Goal: Task Accomplishment & Management: Complete application form

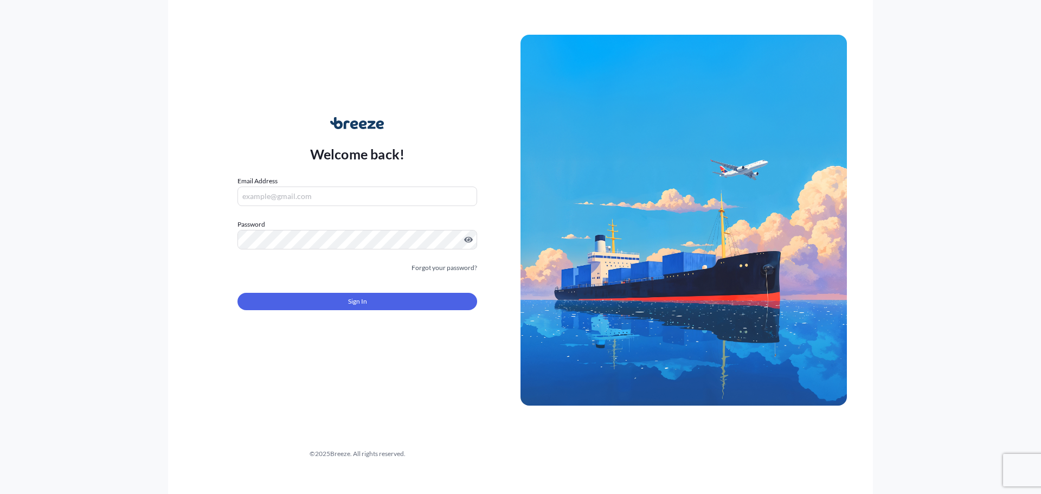
type input "[PERSON_NAME][EMAIL_ADDRESS][PERSON_NAME][DOMAIN_NAME]"
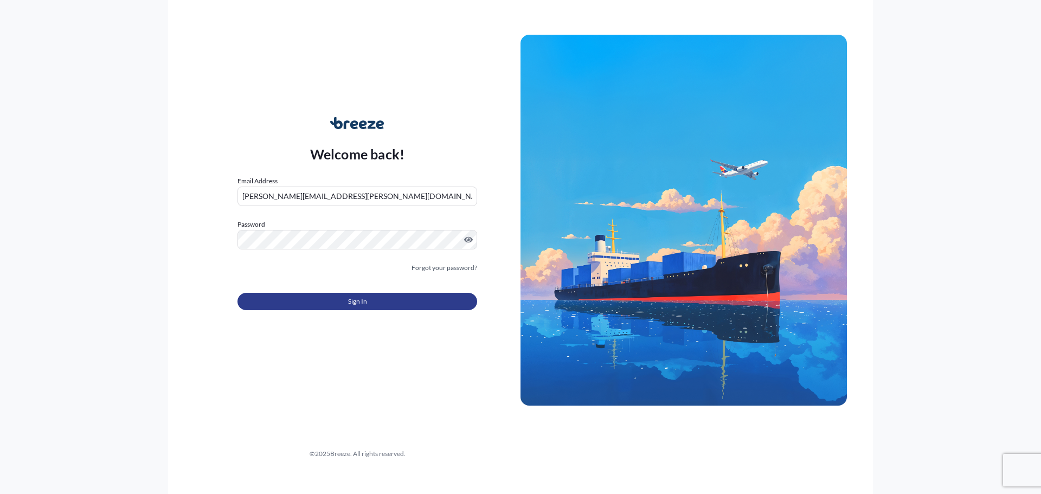
click at [359, 299] on span "Sign In" at bounding box center [357, 301] width 19 height 11
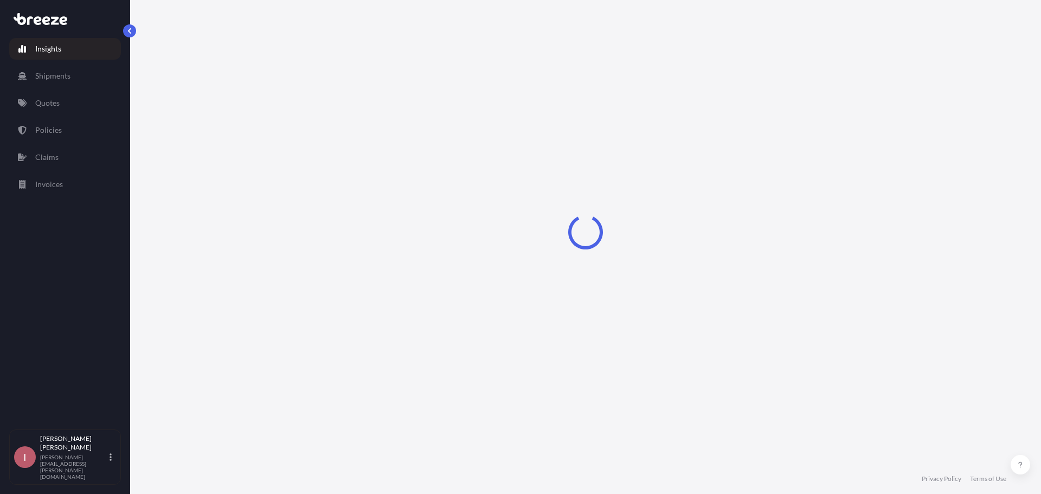
select select "2025"
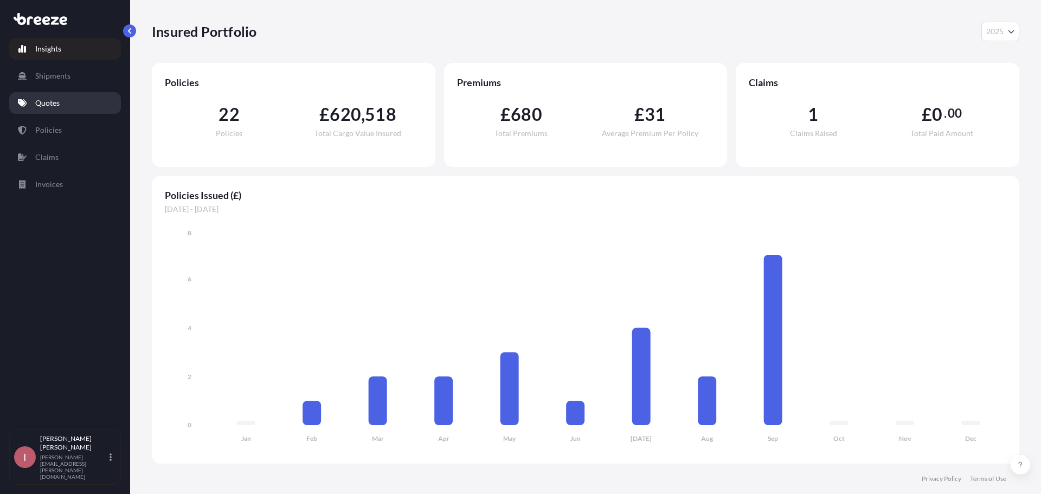
click at [33, 96] on link "Quotes" at bounding box center [65, 103] width 112 height 22
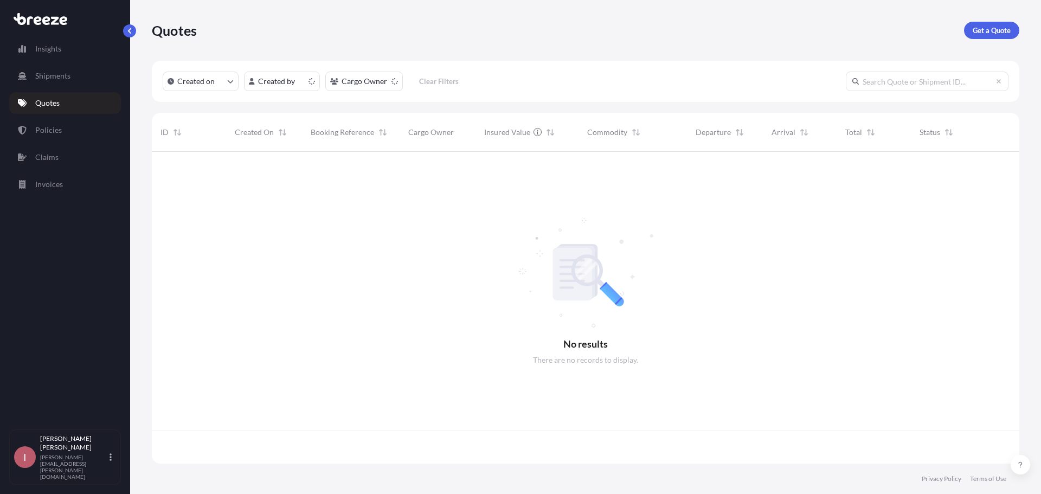
scroll to position [309, 859]
click at [56, 75] on p "Shipments" at bounding box center [52, 75] width 35 height 11
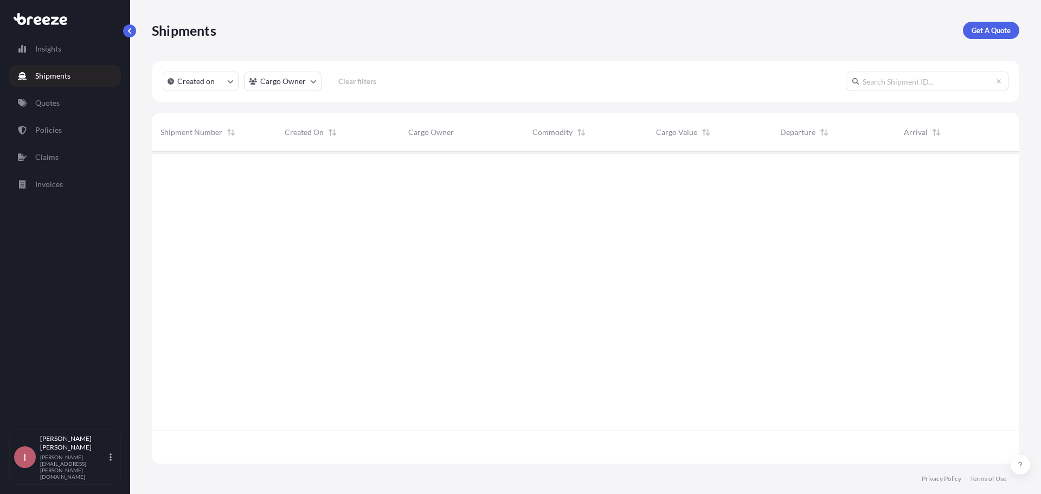
scroll to position [343, 859]
click at [46, 138] on link "Policies" at bounding box center [65, 130] width 112 height 22
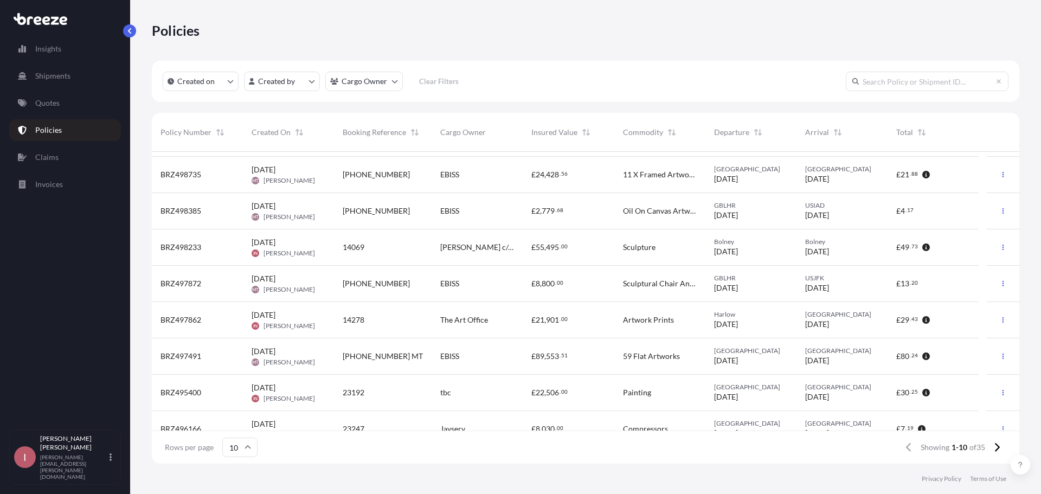
scroll to position [85, 0]
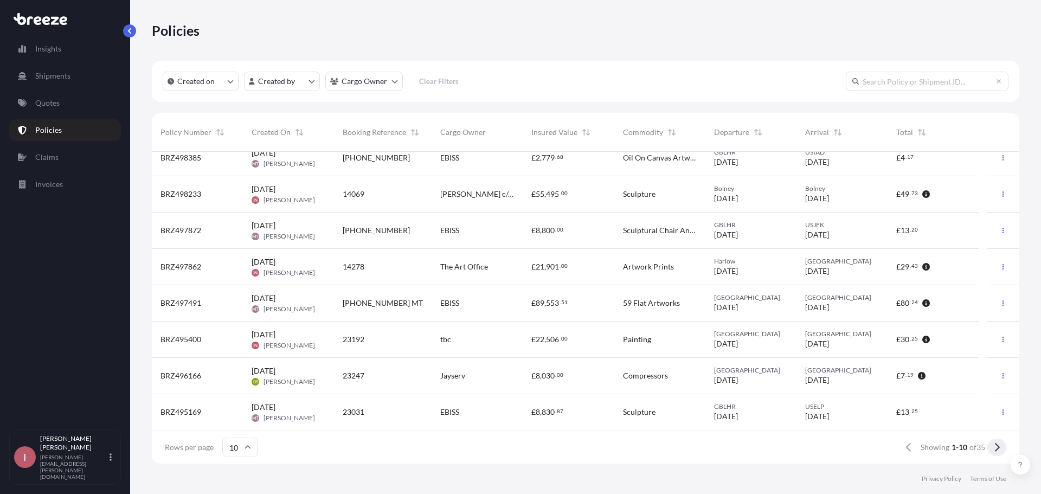
click at [999, 449] on button at bounding box center [996, 446] width 19 height 17
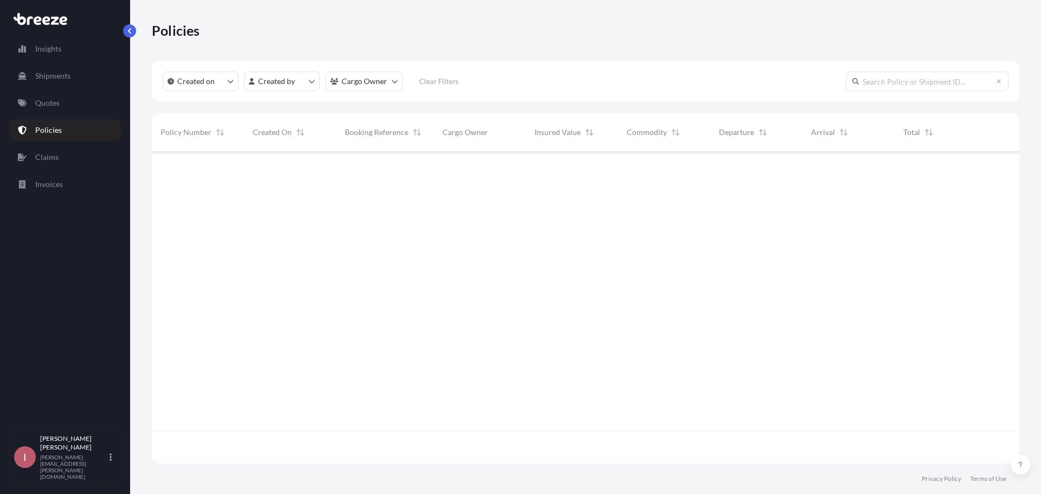
scroll to position [0, 0]
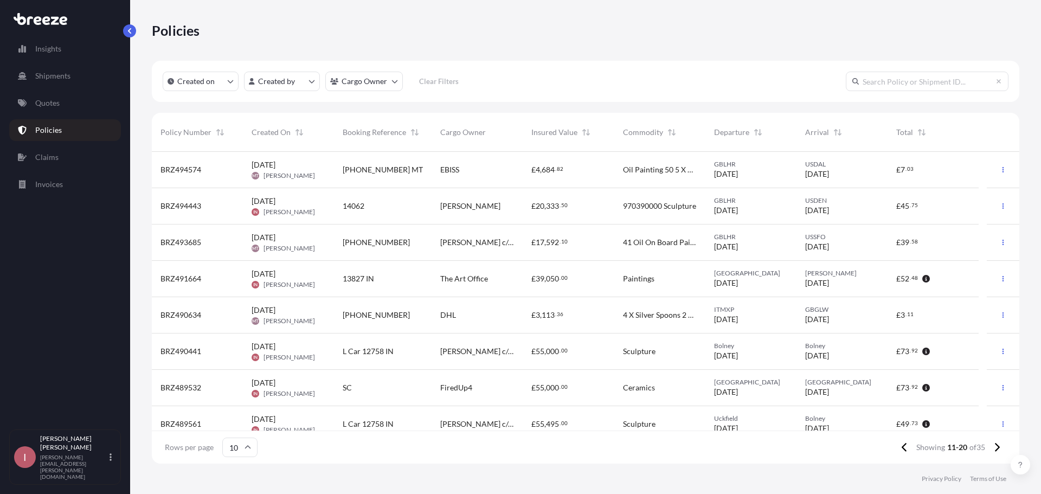
click at [398, 214] on div "14062" at bounding box center [383, 206] width 98 height 36
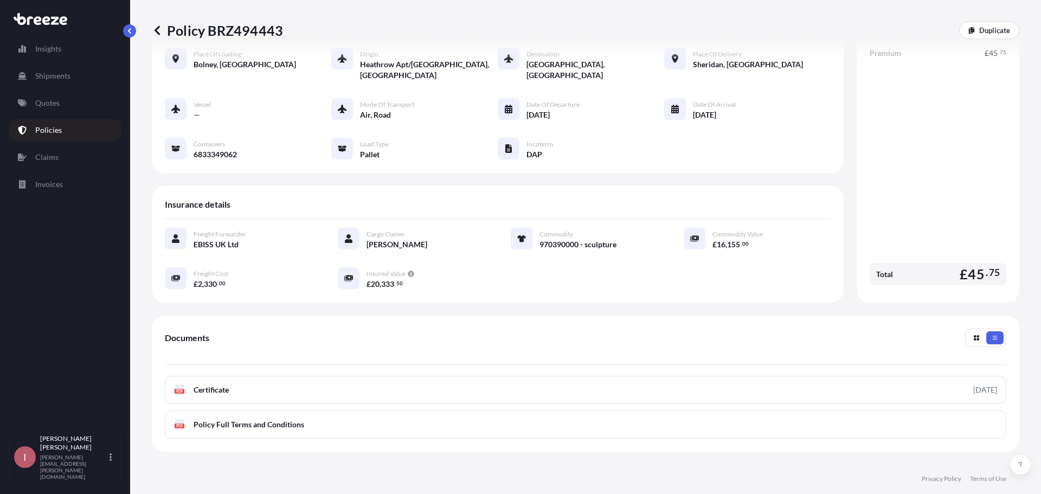
scroll to position [147, 0]
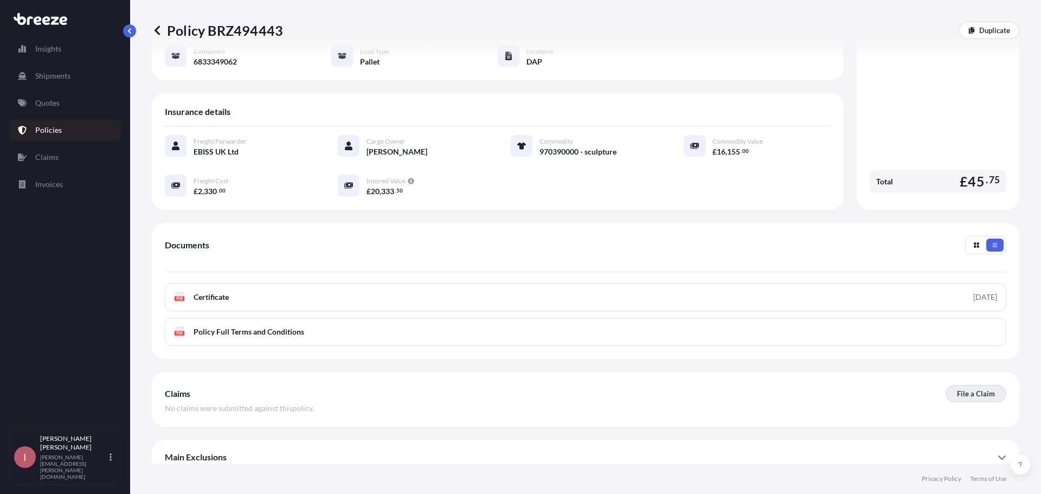
click at [957, 388] on p "File a Claim" at bounding box center [976, 393] width 38 height 11
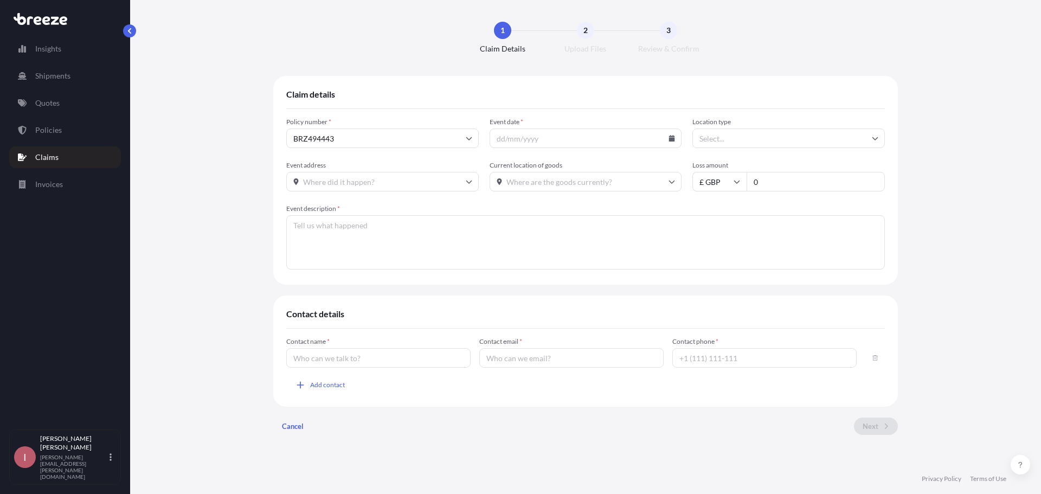
click at [673, 139] on icon at bounding box center [672, 138] width 6 height 7
click at [519, 270] on button "22" at bounding box center [527, 261] width 17 height 17
type input "22/09/2025"
click at [835, 144] on input "Location type" at bounding box center [788, 138] width 192 height 20
click at [776, 193] on div "Warehouse" at bounding box center [788, 190] width 184 height 21
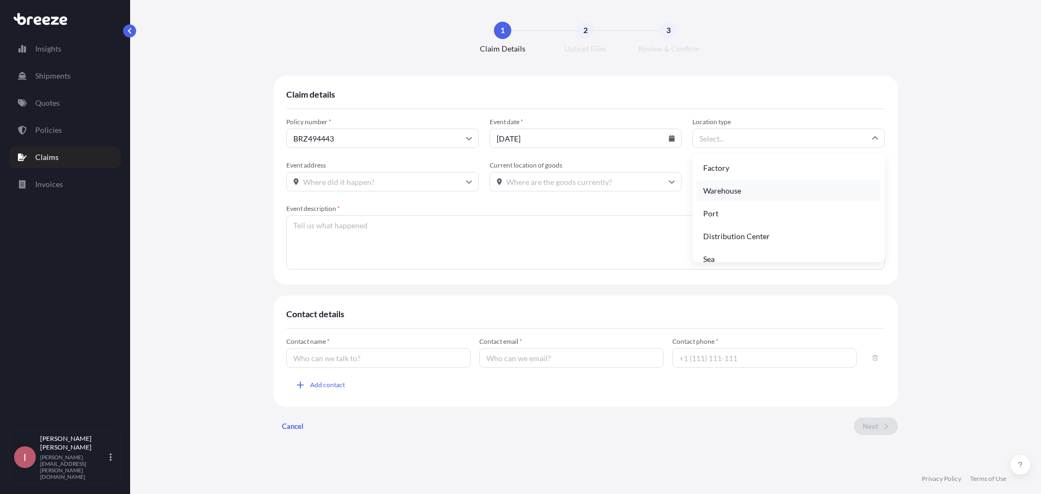
type input "Warehouse"
click at [433, 193] on form "Policy number * BRZ494443 Event date * 22/09/2025 Location type Warehouse Event…" at bounding box center [585, 195] width 598 height 154
click at [434, 186] on input "Event address" at bounding box center [382, 182] width 192 height 20
click at [549, 179] on input "Current location of goods" at bounding box center [585, 182] width 192 height 20
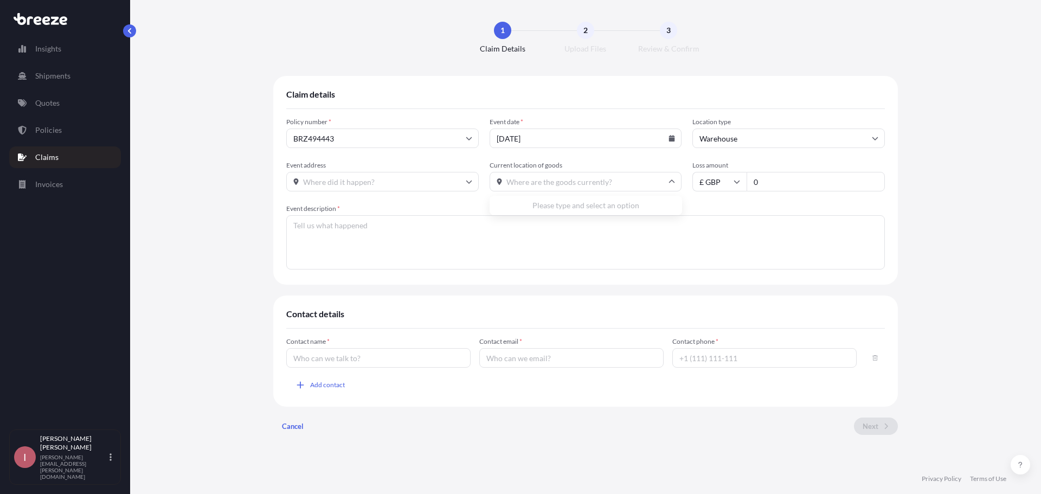
click at [357, 191] on input "Event address" at bounding box center [382, 182] width 192 height 20
click at [797, 178] on input "0" at bounding box center [815, 182] width 138 height 20
type input "0"
type input "7600"
click at [47, 133] on p "Policies" at bounding box center [48, 130] width 27 height 11
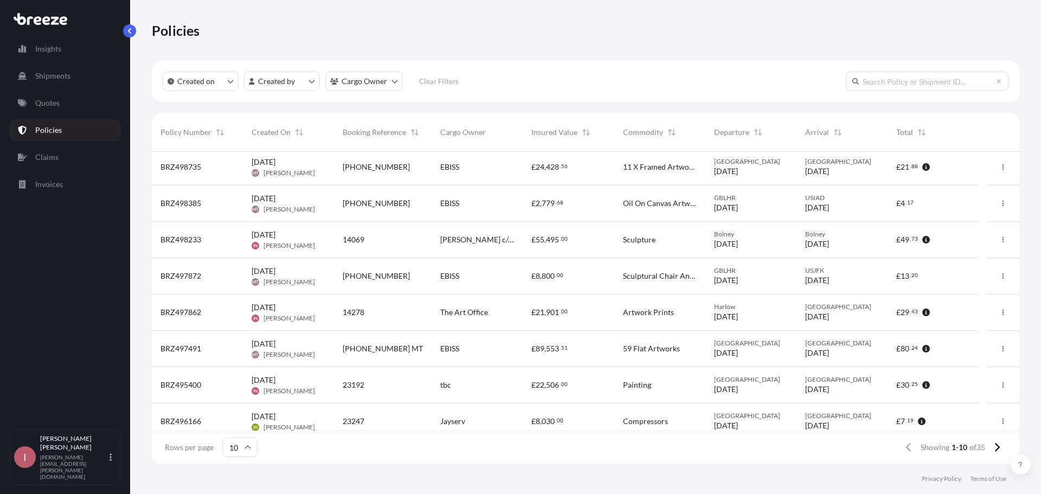
scroll to position [85, 0]
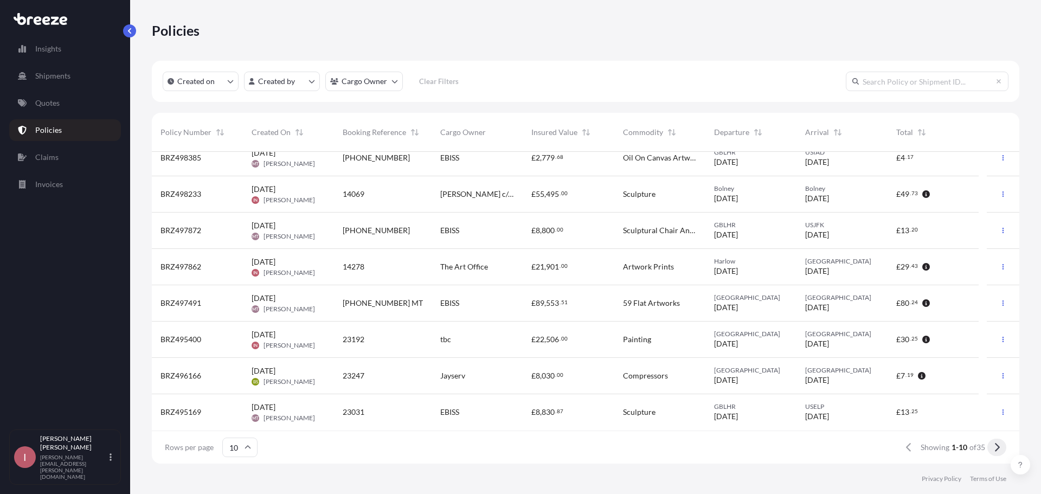
click at [994, 450] on icon at bounding box center [997, 447] width 6 height 10
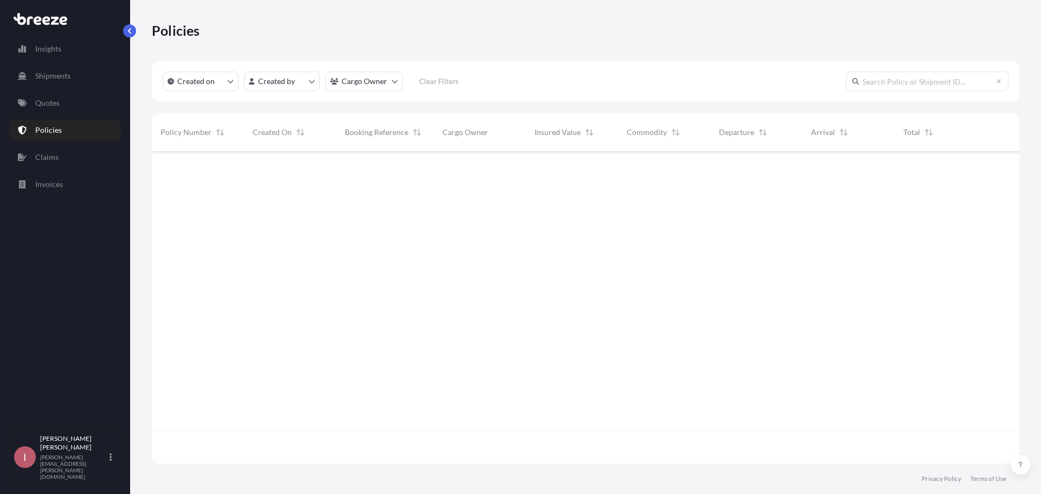
scroll to position [0, 0]
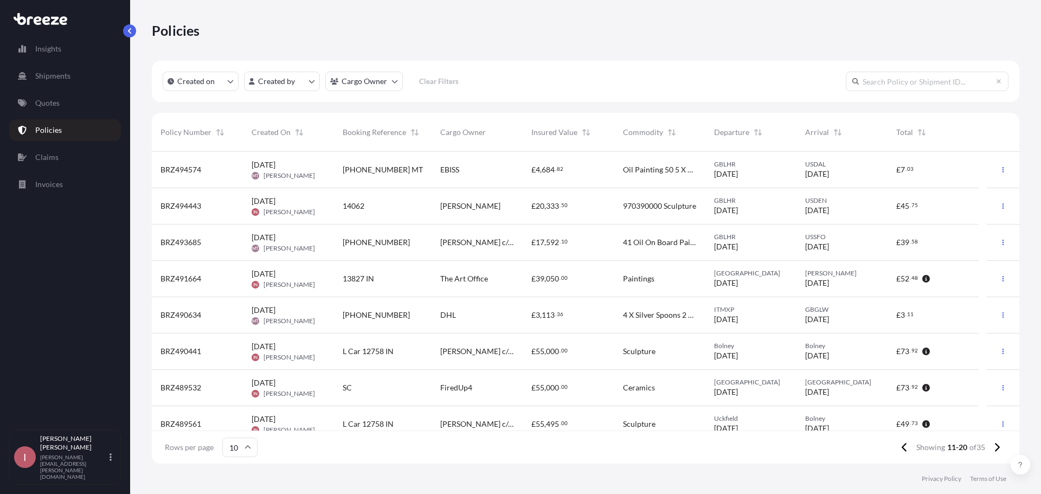
click at [455, 207] on span "Tom Palmer" at bounding box center [470, 206] width 60 height 11
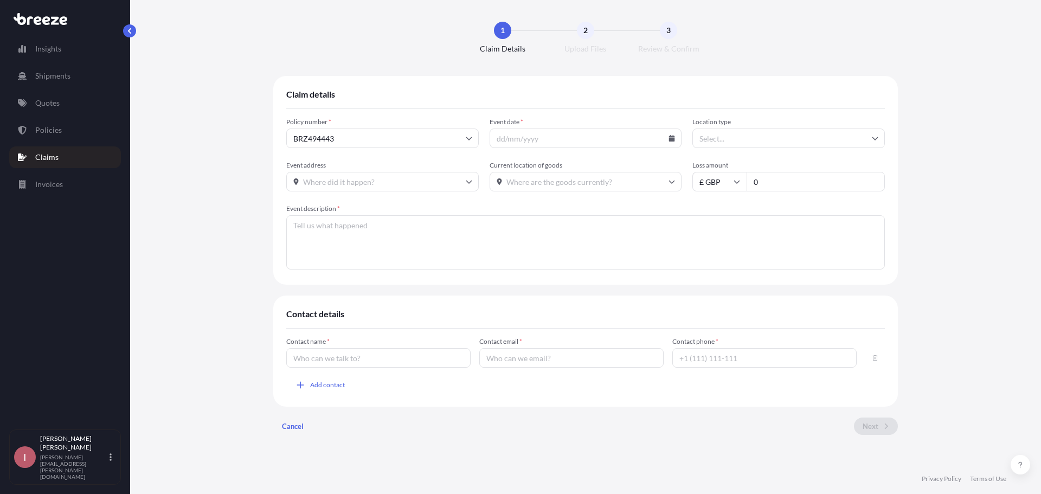
click at [672, 137] on icon at bounding box center [672, 138] width 6 height 7
click at [589, 257] on button "18" at bounding box center [585, 255] width 17 height 17
type input "[DATE]"
click at [839, 128] on div "Location type" at bounding box center [788, 133] width 192 height 30
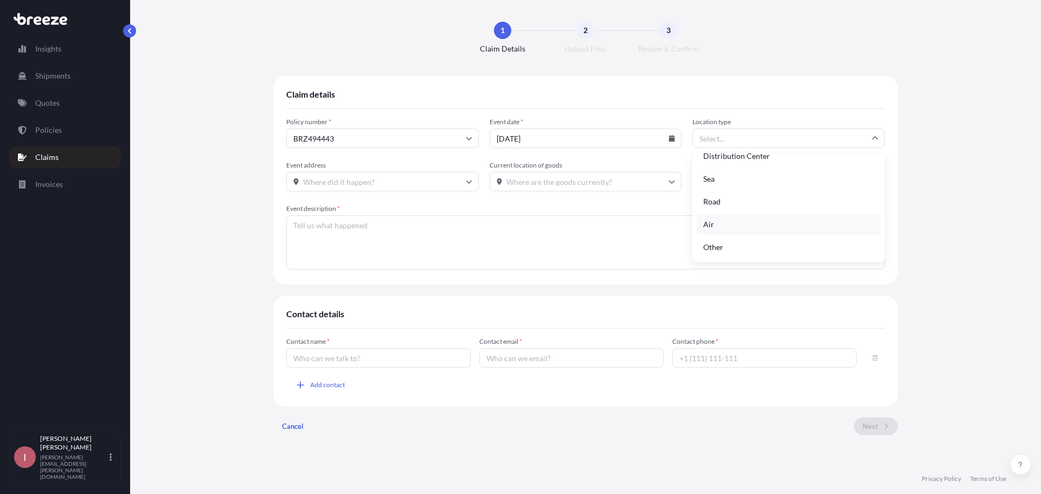
click at [718, 228] on div "Air" at bounding box center [788, 224] width 184 height 21
type input "Air"
click at [582, 180] on input "Current location of goods" at bounding box center [585, 182] width 192 height 20
paste input "[DATE] Works Fine Art Services (Personal Address) c/o [PERSON_NAME] [STREET_ADD…"
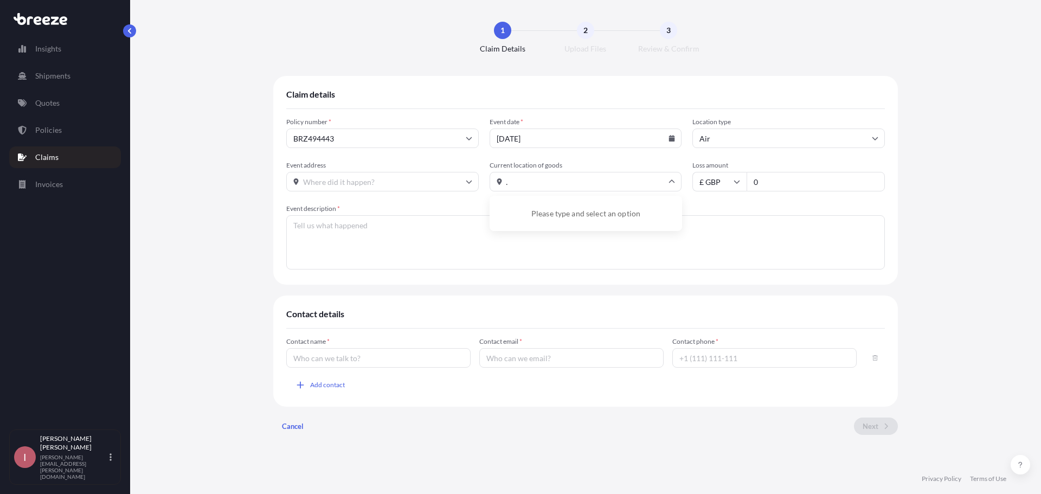
type input "[DATE] Works Fine Art Services (Personal Address) c/o [PERSON_NAME] [STREET_ADD…"
click at [405, 186] on input "Event address" at bounding box center [382, 182] width 192 height 20
paste input "[DATE] Works Fine Art Services (Personal Address) c/o [PERSON_NAME] [STREET_ADD…"
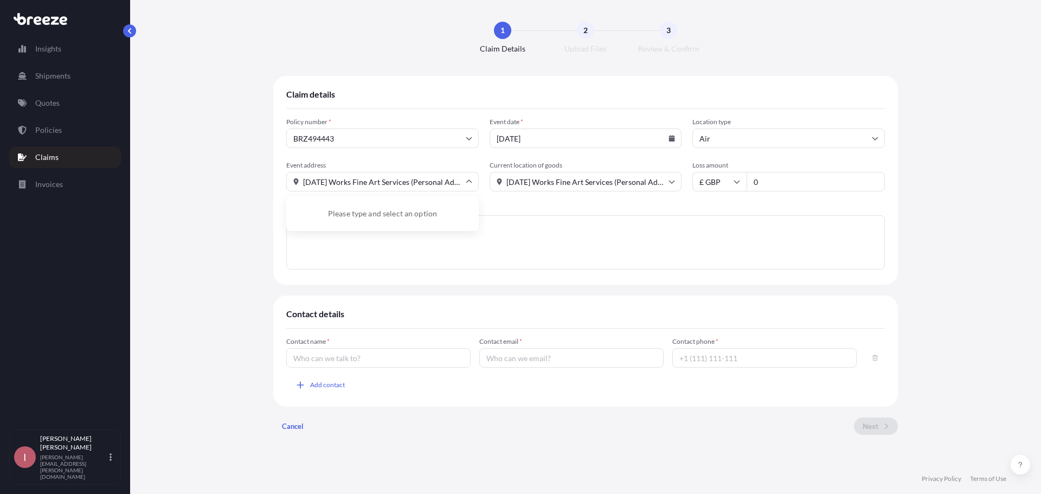
scroll to position [0, 296]
type input "[DATE] Works Fine Art Services (Personal Address) c/o [PERSON_NAME] [STREET_ADD…"
click at [789, 174] on input "0" at bounding box center [815, 182] width 138 height 20
click at [758, 185] on input "07600" at bounding box center [815, 182] width 138 height 20
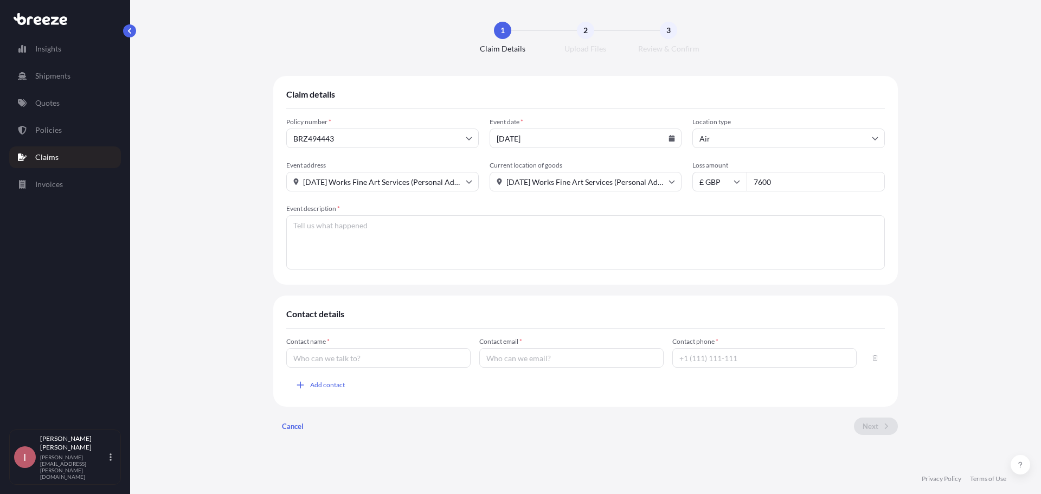
type input "7600"
click at [717, 243] on textarea "Event description *" at bounding box center [585, 242] width 598 height 54
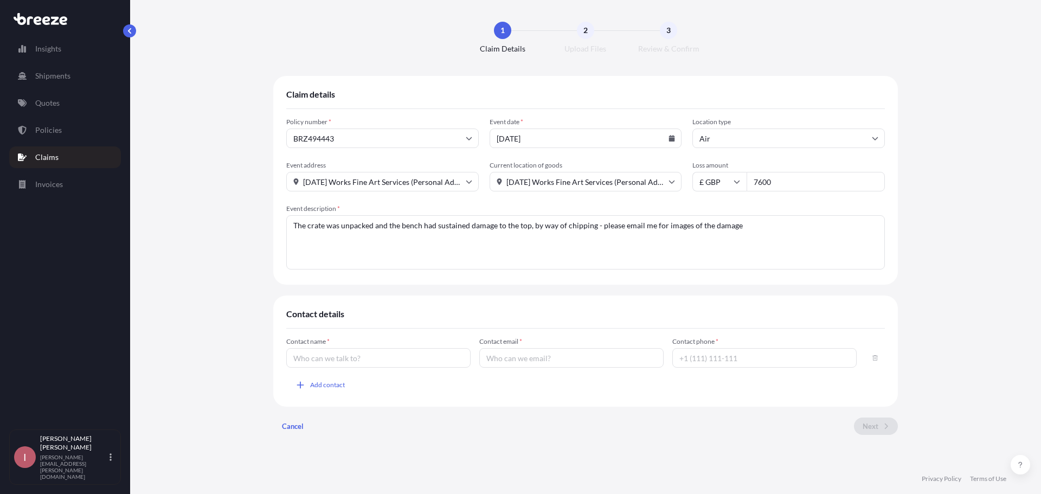
type textarea "The crate was unpacked and the bench had sustained damage to the top, by way of…"
click at [442, 366] on input "Contact name *" at bounding box center [378, 358] width 184 height 20
type input "[PERSON_NAME]"
click at [489, 356] on input "Contact email *" at bounding box center [571, 358] width 184 height 20
type input "[PERSON_NAME][EMAIL_ADDRESS][PERSON_NAME][DOMAIN_NAME]"
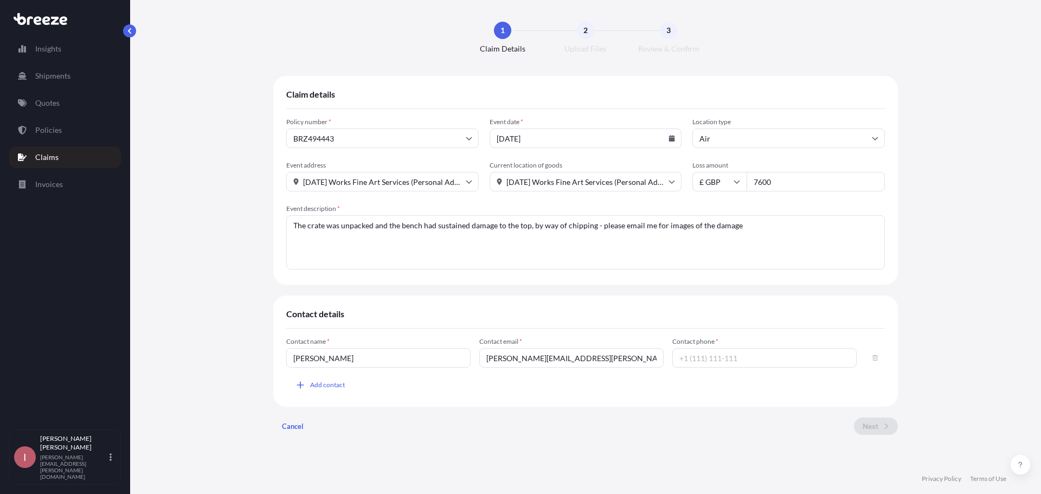
type input "[PHONE_NUMBER]"
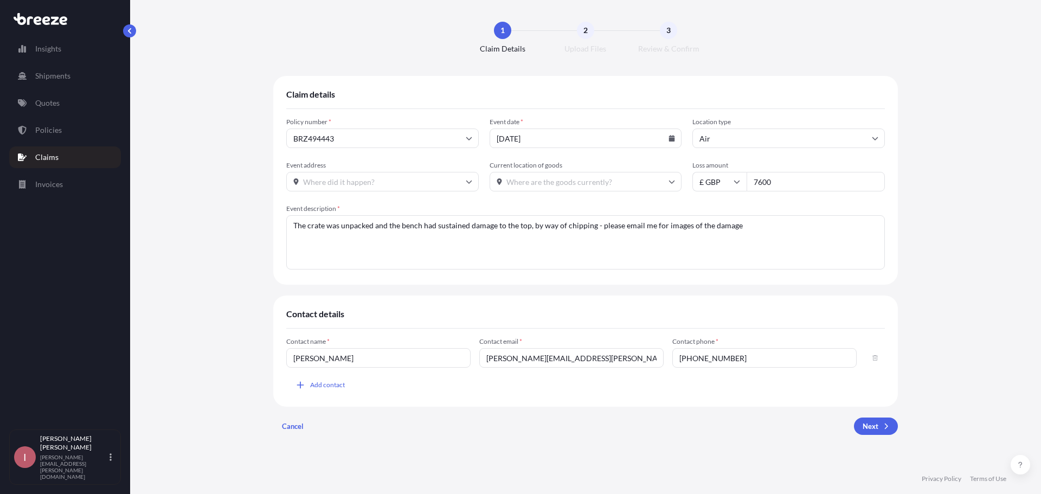
drag, startPoint x: 741, startPoint y: 229, endPoint x: 593, endPoint y: 242, distance: 149.0
click at [593, 242] on textarea "The crate was unpacked and the bench had sustained damage to the top, by way of…" at bounding box center [585, 242] width 598 height 54
type textarea "The crate was unpacked and the bench had sustained damage to the top, by way of…"
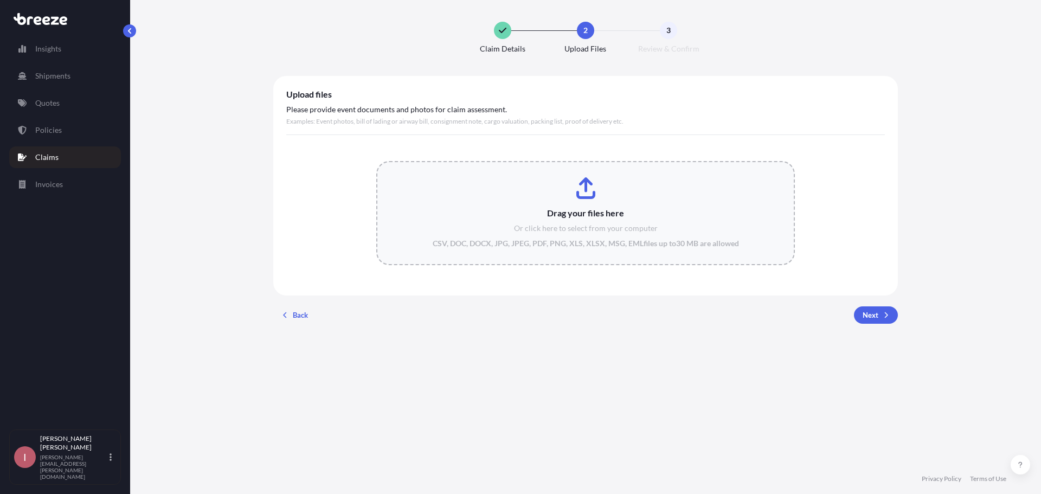
type input "C:\fakepath\Copy of Commercial Invoice.xlsx"
